Goal: Information Seeking & Learning: Learn about a topic

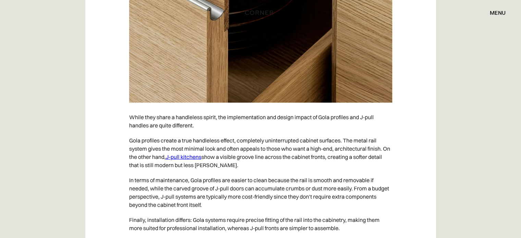
scroll to position [1748, 0]
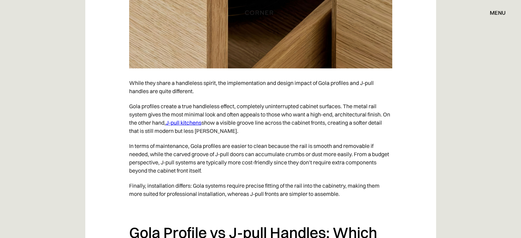
click at [197, 126] on link "J-pull kitchens" at bounding box center [184, 122] width 36 height 7
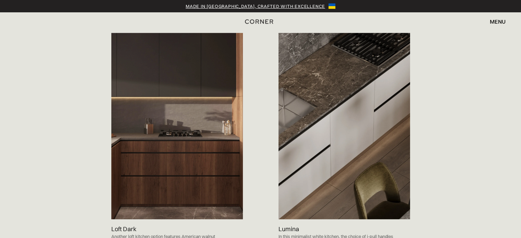
scroll to position [754, 0]
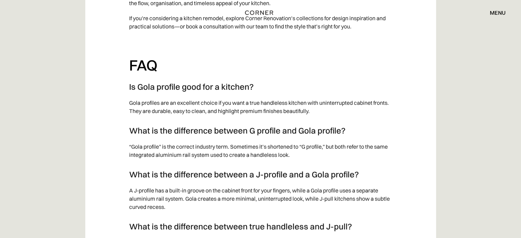
scroll to position [2482, 0]
